Goal: Task Accomplishment & Management: Manage account settings

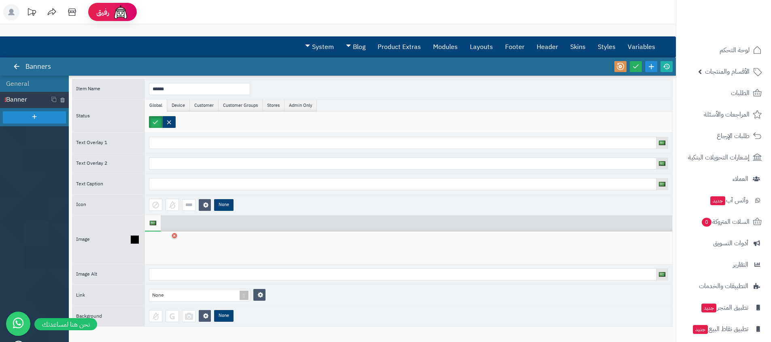
click at [159, 245] on div at bounding box center [162, 248] width 26 height 24
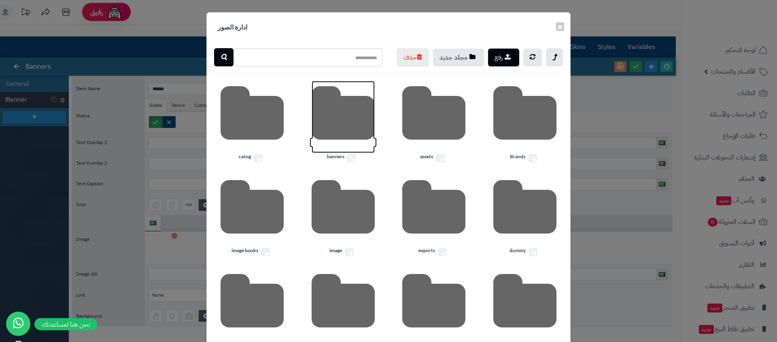
click at [332, 140] on icon at bounding box center [343, 117] width 63 height 72
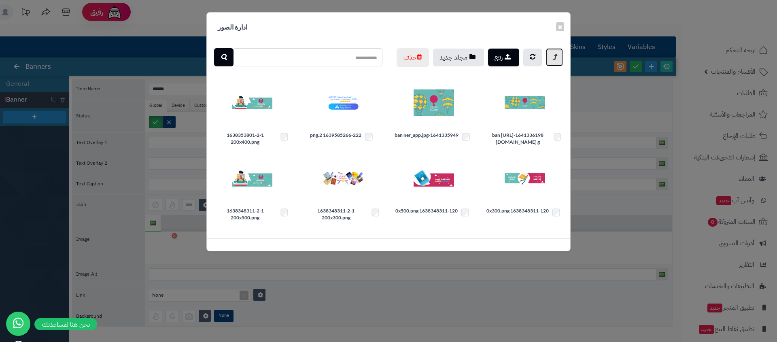
click at [556, 55] on icon at bounding box center [555, 58] width 4 height 10
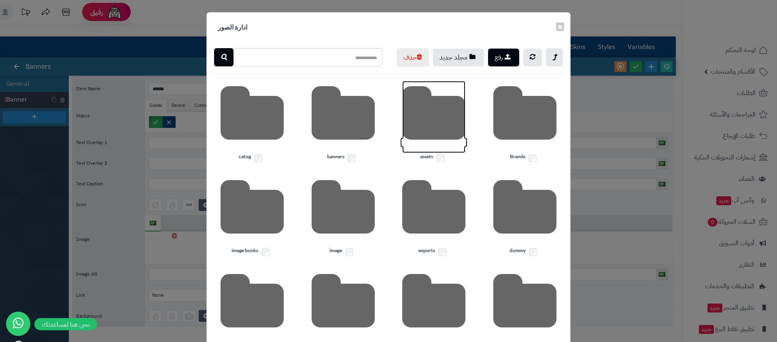
click at [448, 145] on icon at bounding box center [433, 117] width 63 height 72
click at [440, 134] on icon at bounding box center [433, 117] width 63 height 72
click at [412, 132] on icon at bounding box center [433, 117] width 63 height 72
click at [411, 134] on icon at bounding box center [433, 117] width 63 height 72
click at [393, 126] on div "assets" at bounding box center [434, 123] width 91 height 85
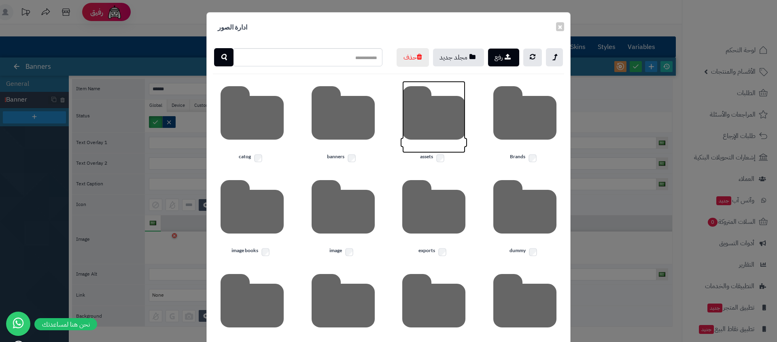
click at [466, 130] on icon at bounding box center [433, 117] width 63 height 72
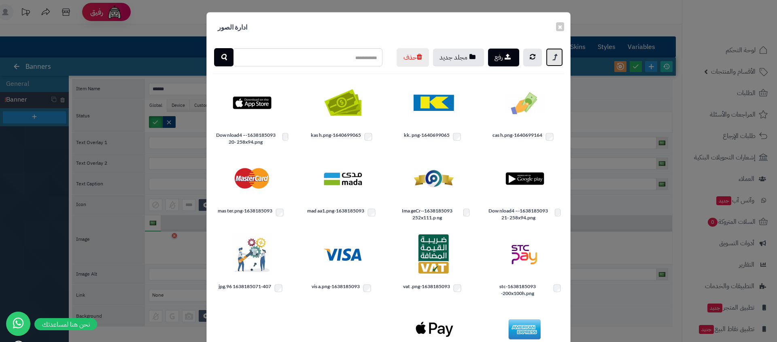
click at [557, 56] on icon at bounding box center [555, 58] width 4 height 10
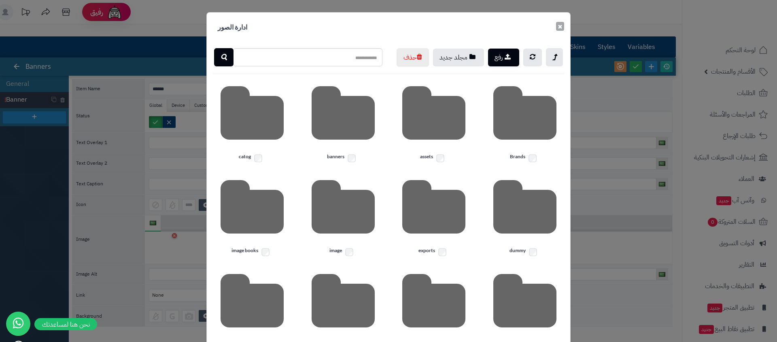
click at [563, 26] on body "رفيق ! الطلبات معالجة مكتمل إرجاع المنتجات العملاء المتواجدون الان 1052 عملاء م…" at bounding box center [388, 171] width 777 height 342
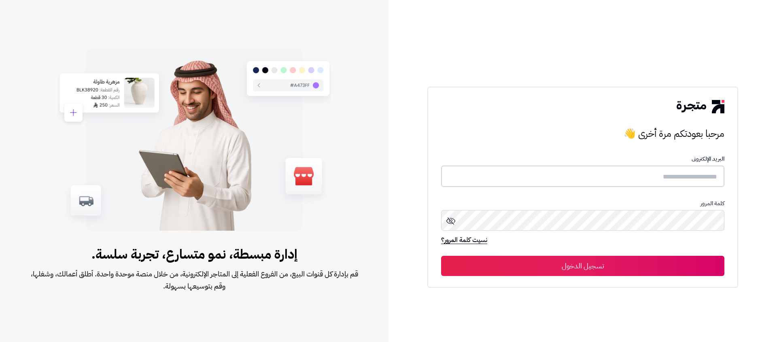
click at [668, 184] on input "text" at bounding box center [582, 176] width 283 height 21
type input "**********"
click at [641, 264] on button "تسجيل الدخول" at bounding box center [582, 266] width 283 height 20
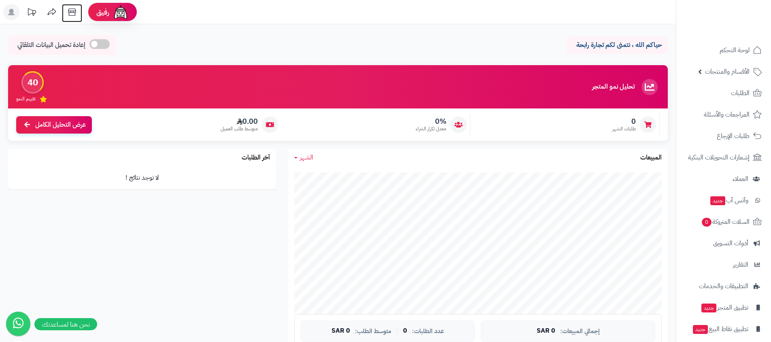
click at [76, 21] on link at bounding box center [72, 13] width 20 height 18
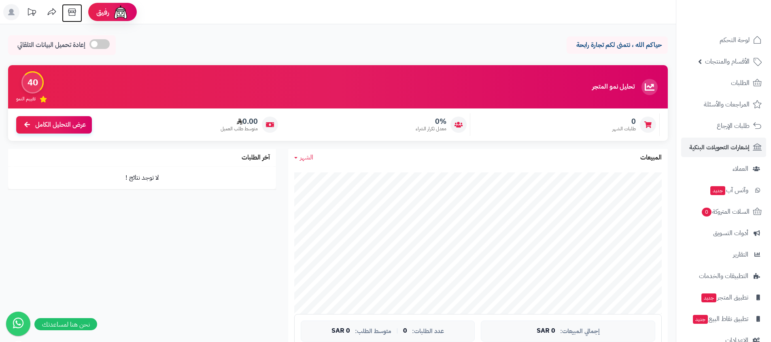
scroll to position [28, 0]
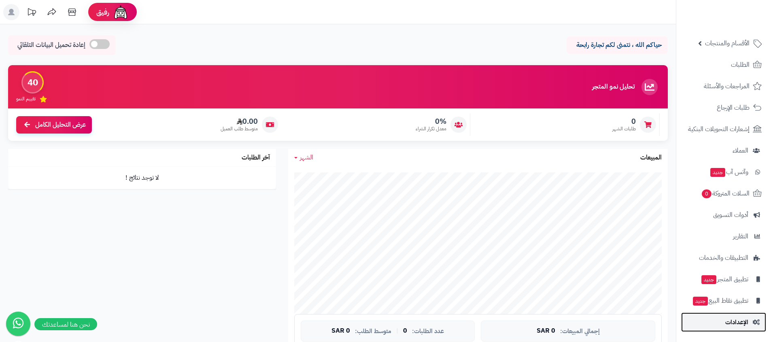
click at [700, 327] on link "الإعدادات" at bounding box center [723, 322] width 85 height 19
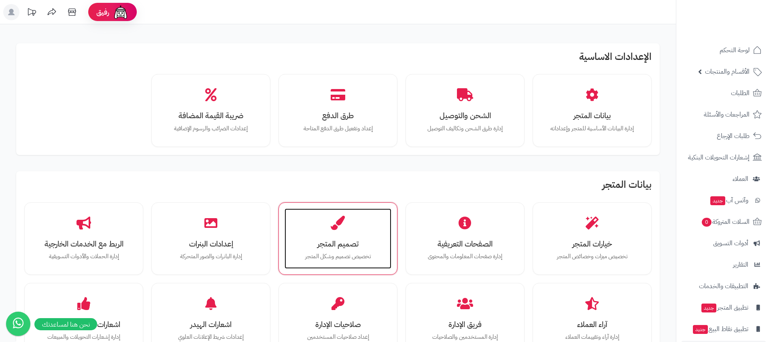
click at [343, 241] on h3 "تصميم المتجر" at bounding box center [338, 244] width 91 height 9
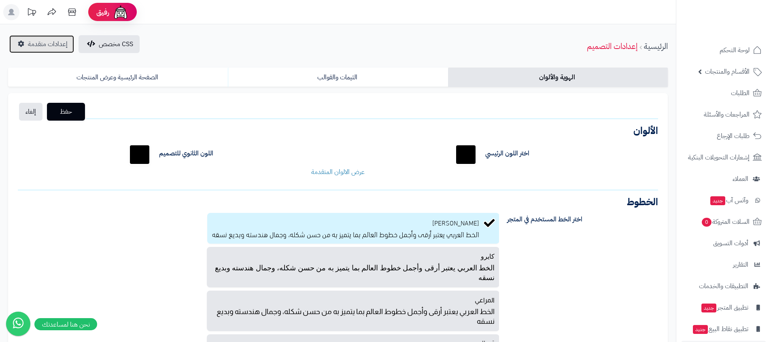
click at [19, 40] on link "إعدادات متقدمة" at bounding box center [41, 44] width 65 height 18
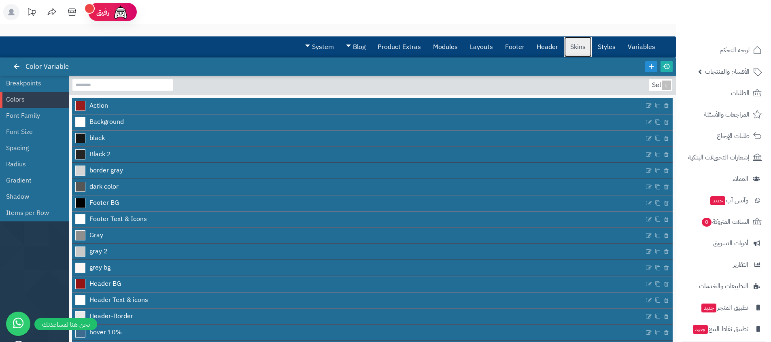
click at [570, 45] on link "Skins" at bounding box center [578, 47] width 28 height 20
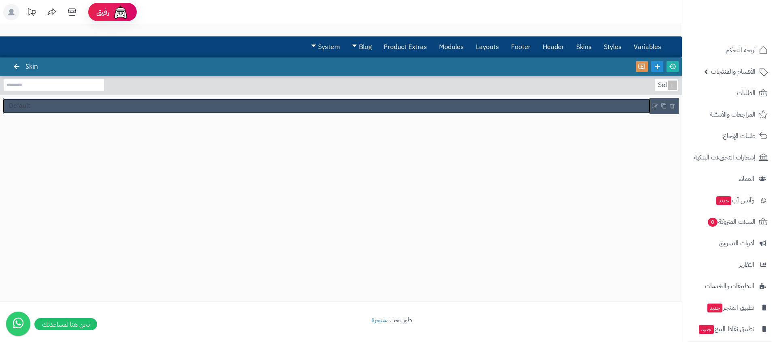
click at [41, 109] on link "Default" at bounding box center [327, 105] width 648 height 15
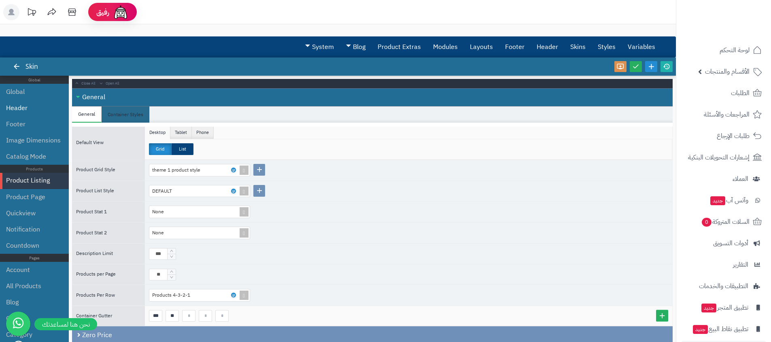
click at [40, 113] on li "Header" at bounding box center [34, 108] width 69 height 16
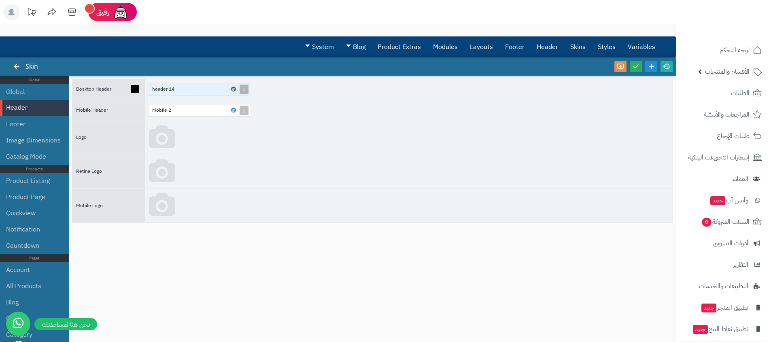
click at [235, 89] on link at bounding box center [233, 89] width 5 height 5
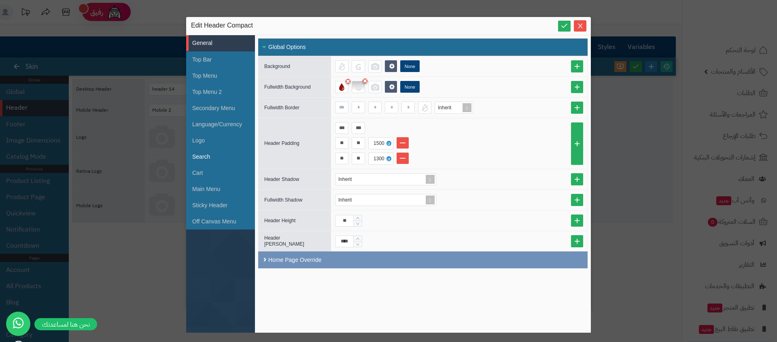
click at [210, 156] on li "Search" at bounding box center [220, 157] width 69 height 16
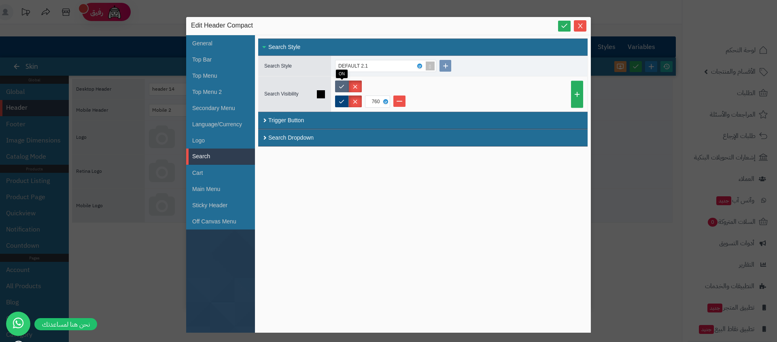
click at [341, 81] on label at bounding box center [341, 87] width 13 height 12
click at [570, 28] on link at bounding box center [564, 26] width 13 height 11
click at [581, 25] on icon "Close" at bounding box center [580, 25] width 6 height 6
